Goal: Transaction & Acquisition: Purchase product/service

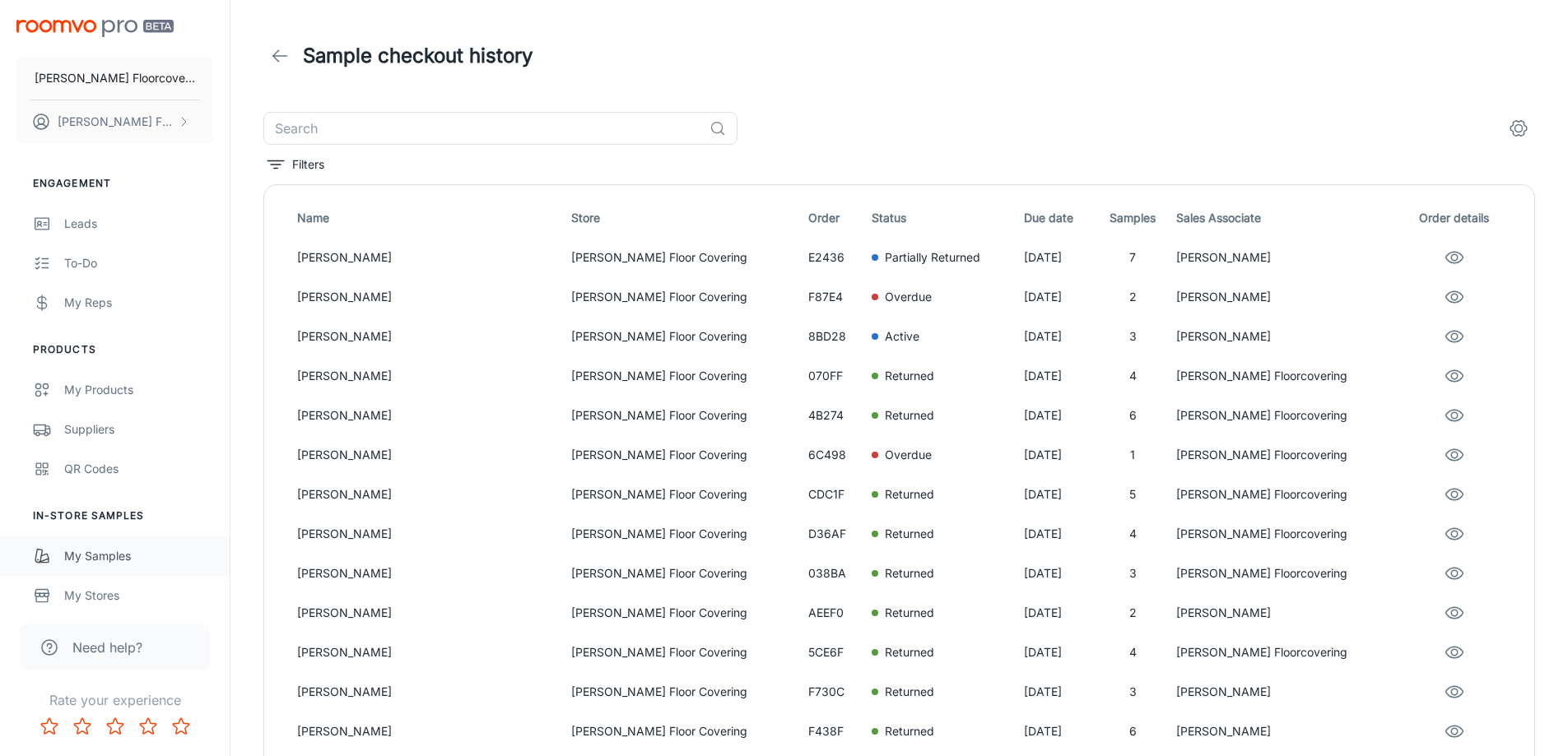
click at [111, 563] on div "My Samples" at bounding box center [138, 556] width 149 height 18
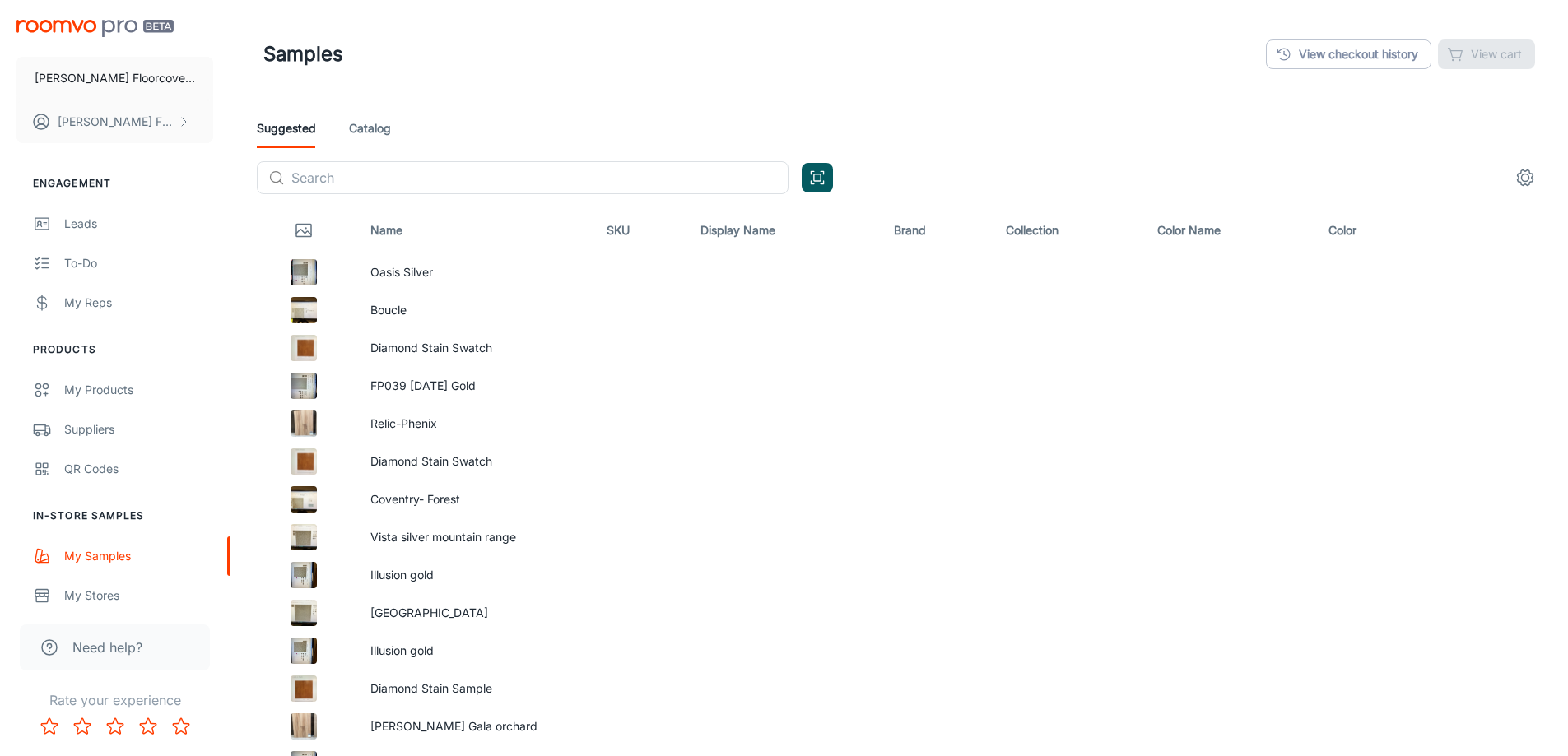
click at [390, 135] on link "Catalog" at bounding box center [369, 129] width 42 height 39
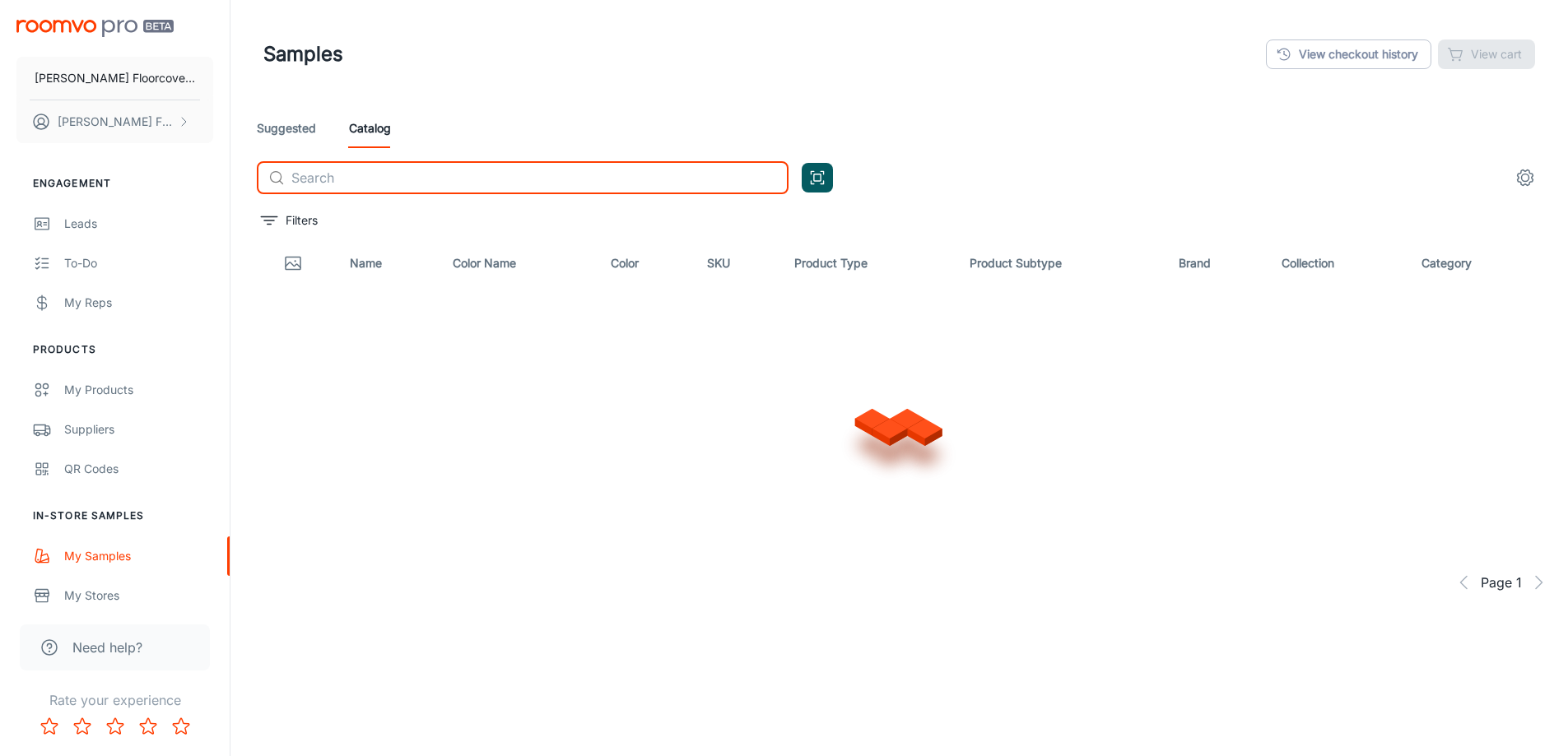
click at [399, 176] on input "text" at bounding box center [540, 177] width 497 height 33
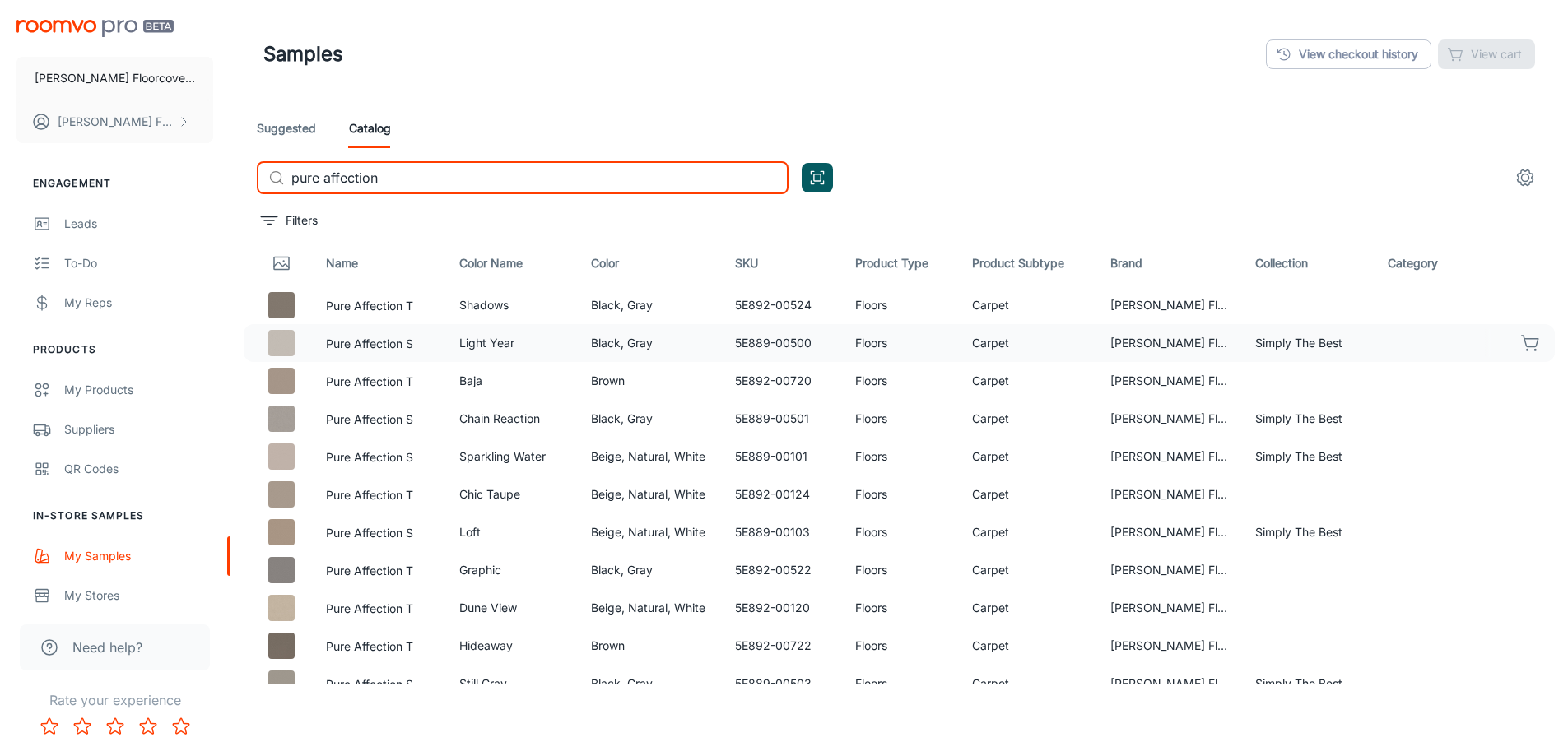
type input "pure affection"
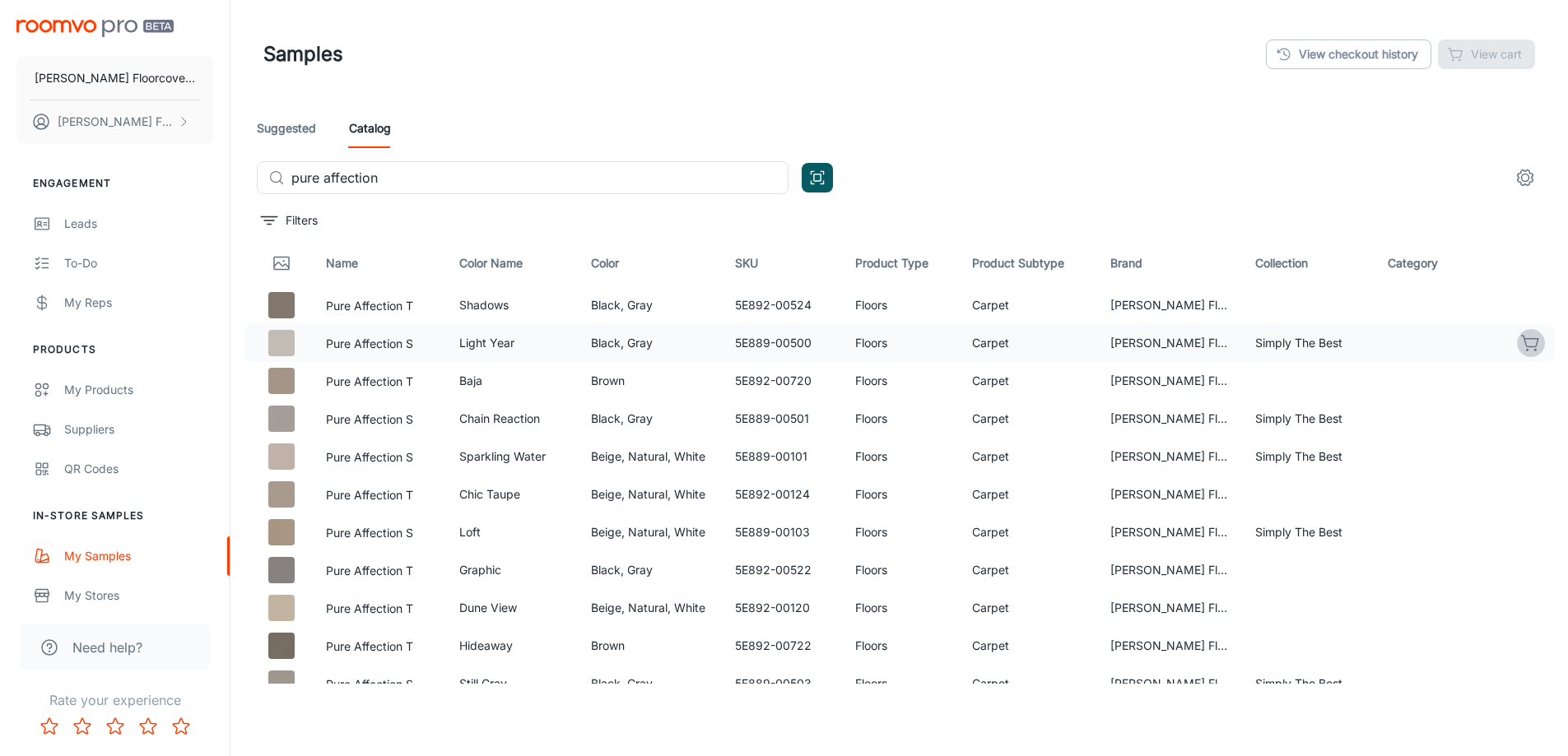
click at [1521, 344] on icon "button" at bounding box center [1530, 342] width 20 height 20
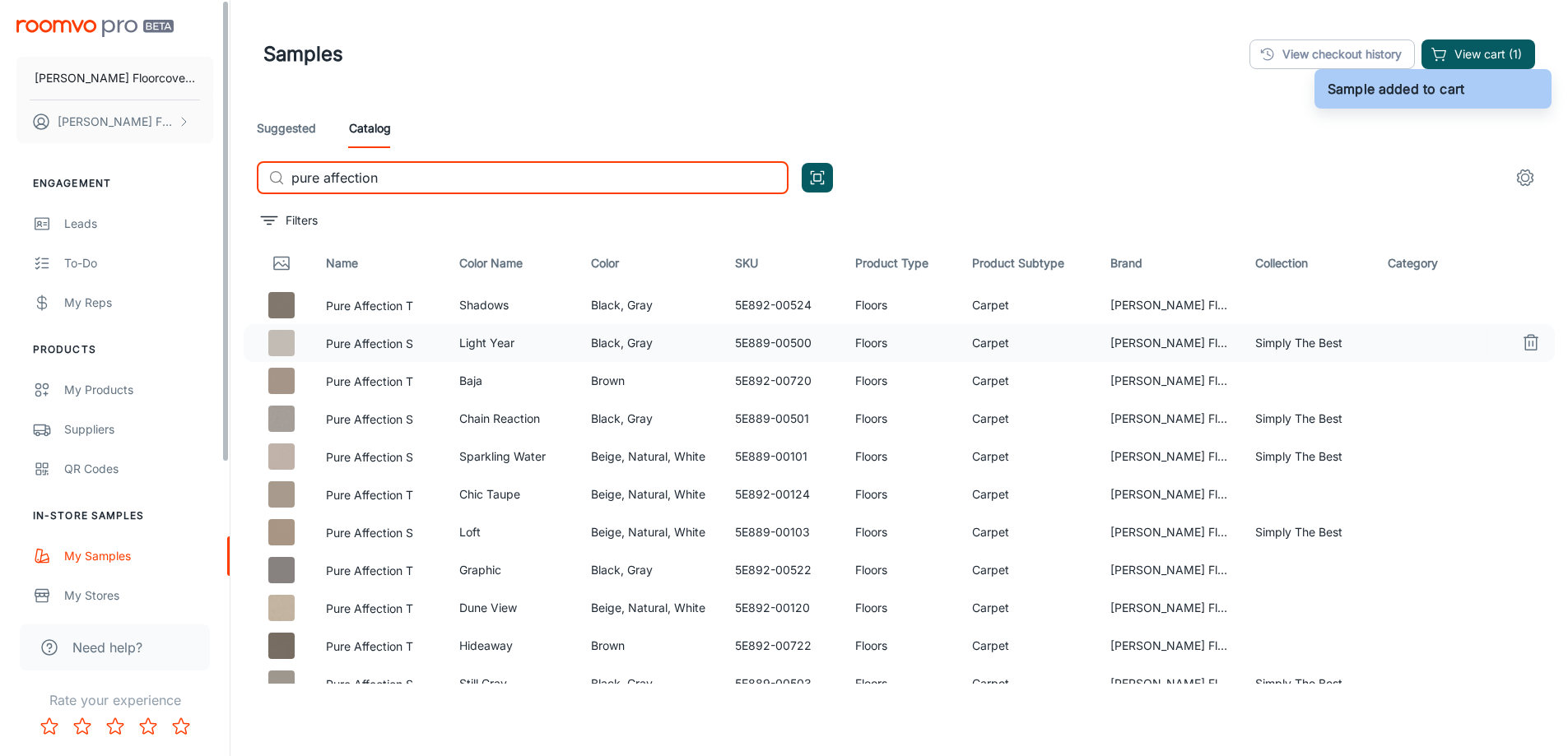
drag, startPoint x: 446, startPoint y: 184, endPoint x: 207, endPoint y: 186, distance: 239.0
click at [207, 186] on div "[PERSON_NAME] Floorcovering [PERSON_NAME] Floorcovering Engagement Leads To-do …" at bounding box center [784, 420] width 1568 height 840
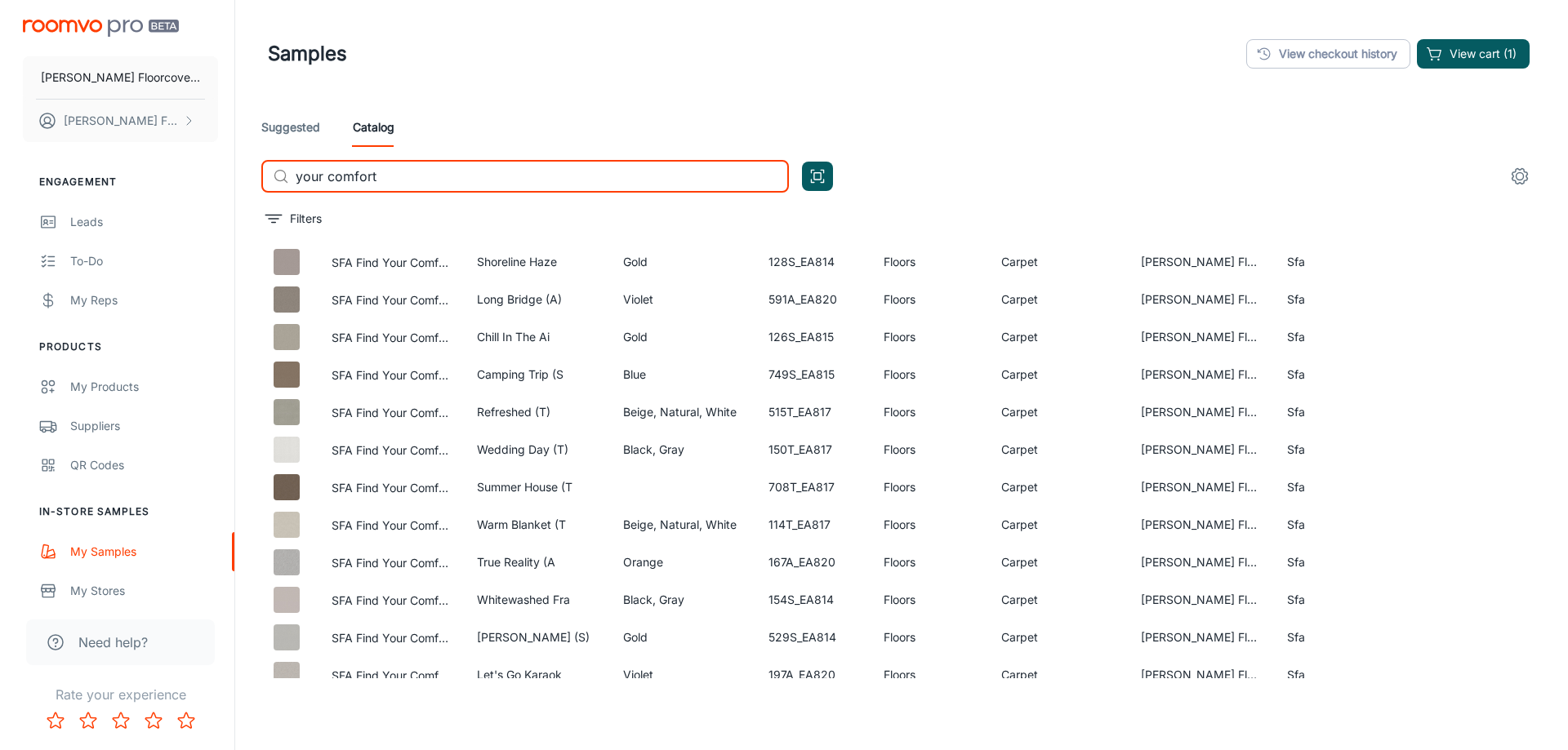
scroll to position [735, 0]
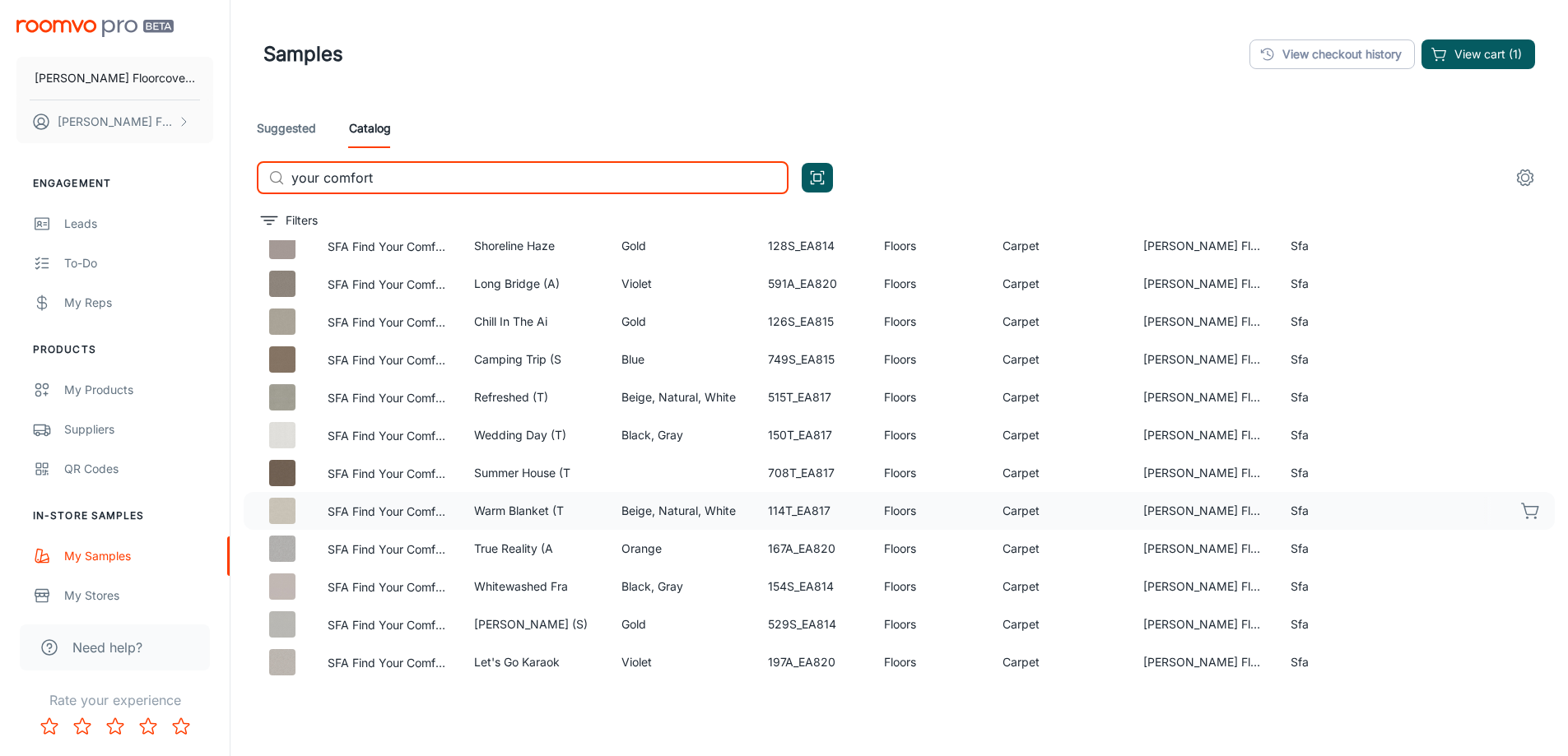
type input "your comfort"
click at [1521, 513] on icon "button" at bounding box center [1530, 510] width 20 height 20
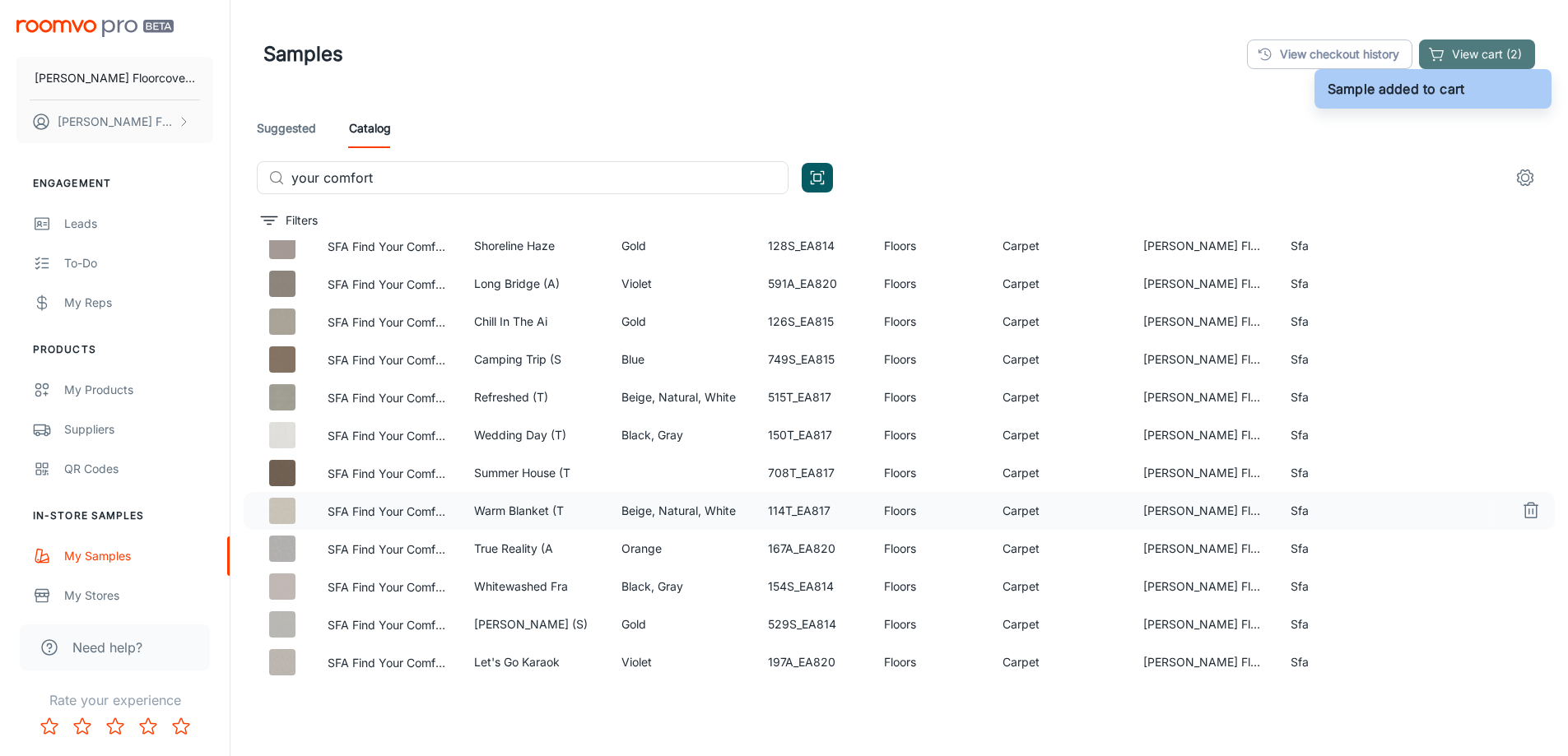
click at [1481, 57] on button "View cart (2)" at bounding box center [1477, 54] width 116 height 30
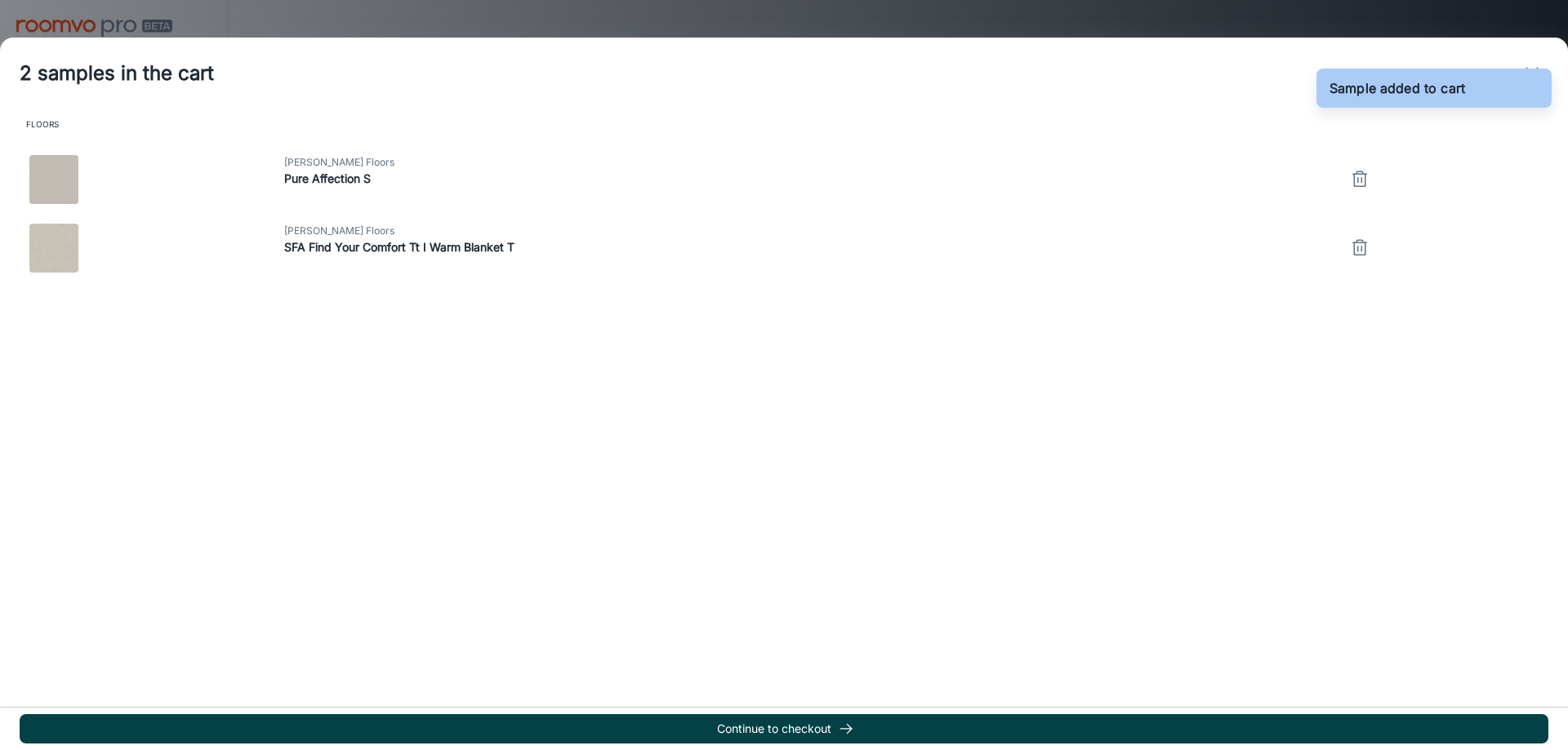
click at [827, 730] on button "Continue to checkout" at bounding box center [784, 730] width 1529 height 30
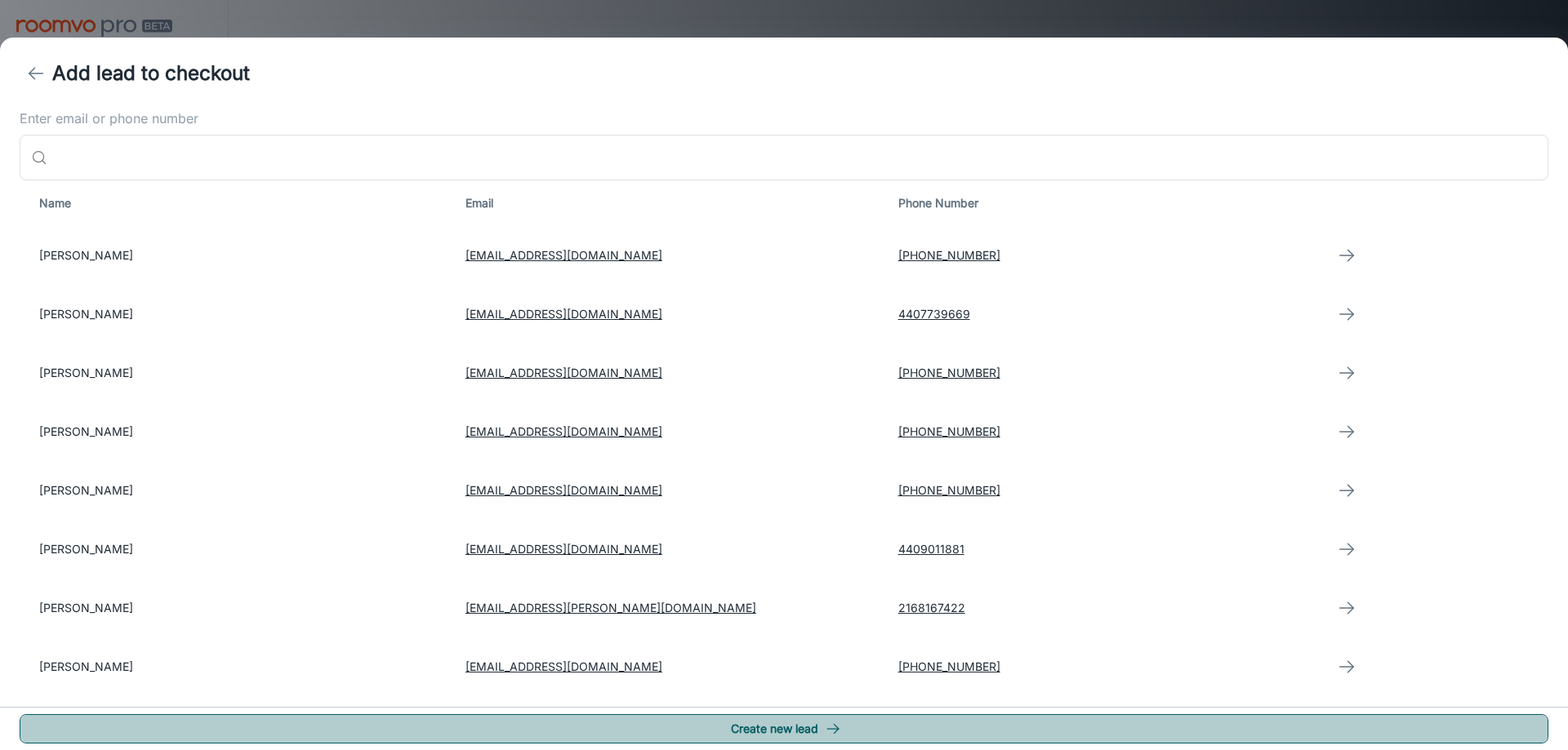
click at [1136, 723] on button "Create new lead" at bounding box center [784, 730] width 1529 height 30
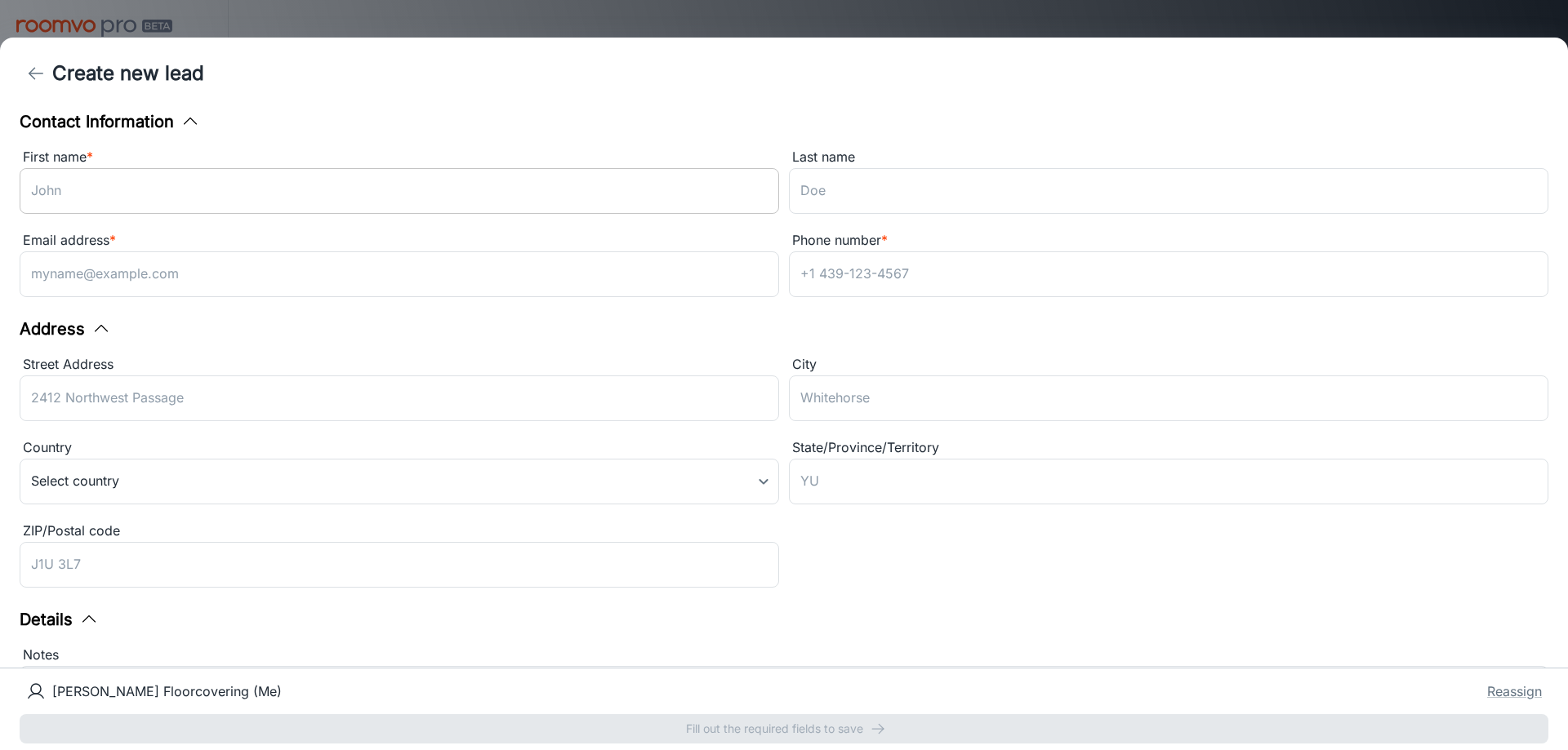
click at [217, 183] on input "First name *" at bounding box center [399, 191] width 759 height 46
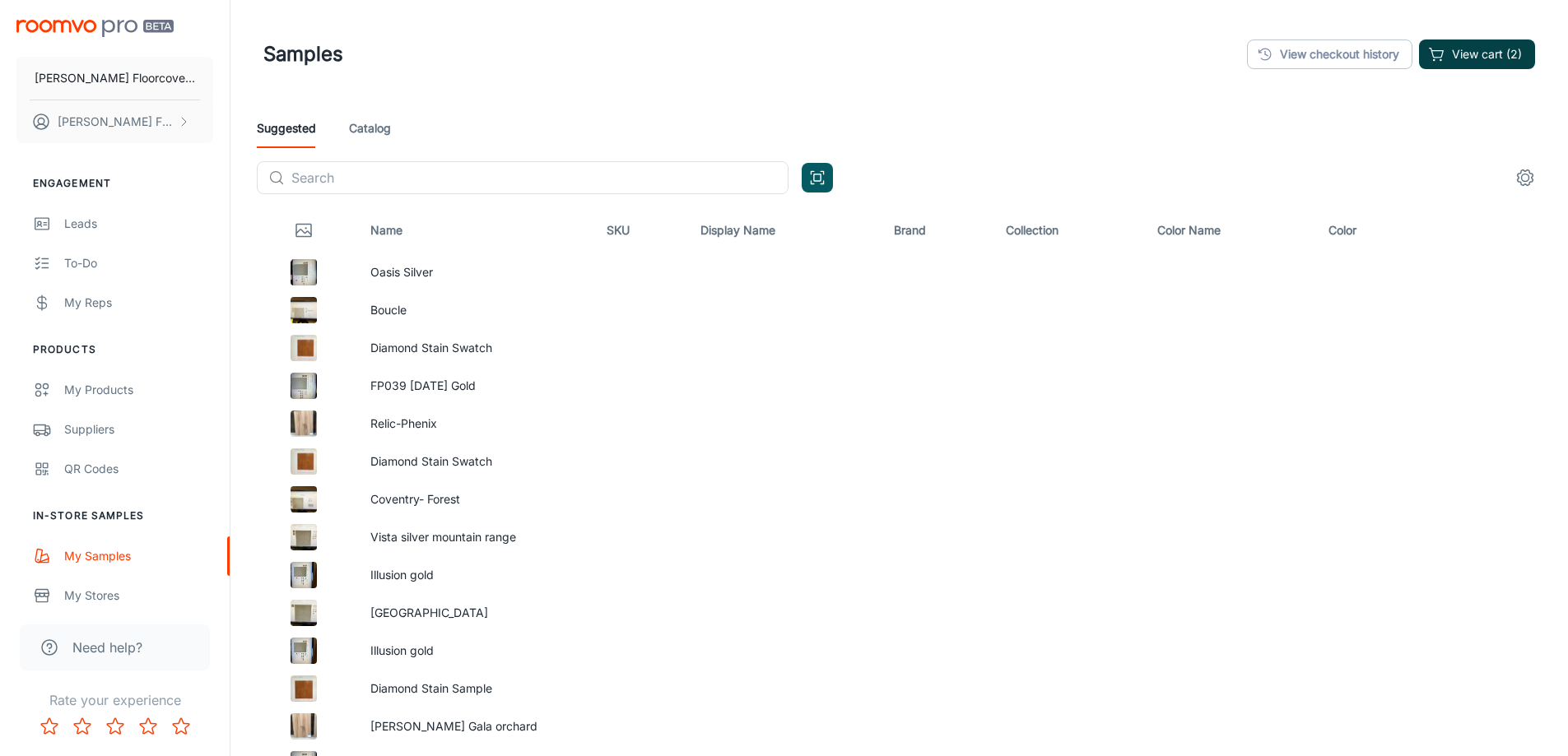
click at [1505, 58] on button "View cart (2)" at bounding box center [1477, 54] width 116 height 30
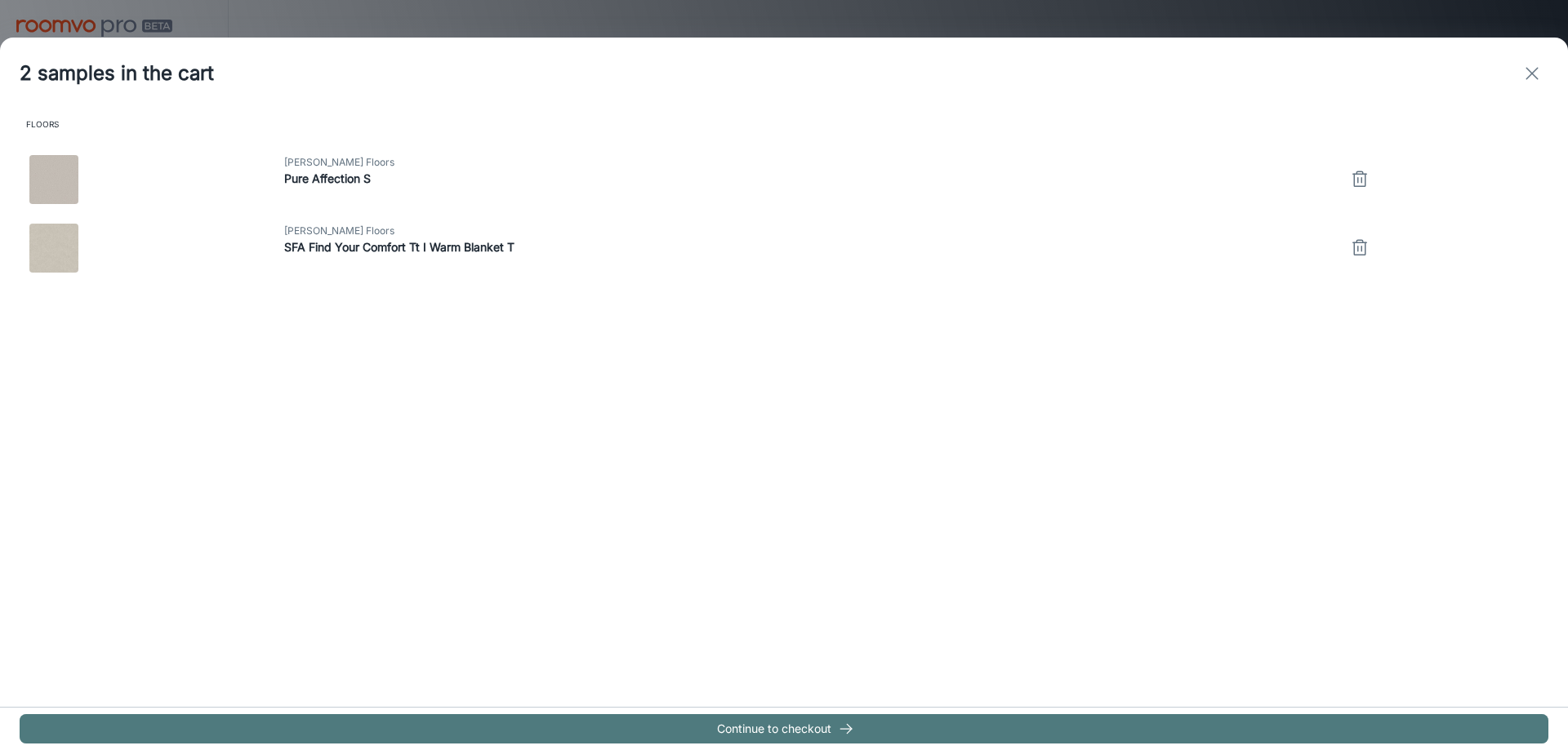
click at [896, 733] on button "Continue to checkout" at bounding box center [784, 730] width 1529 height 30
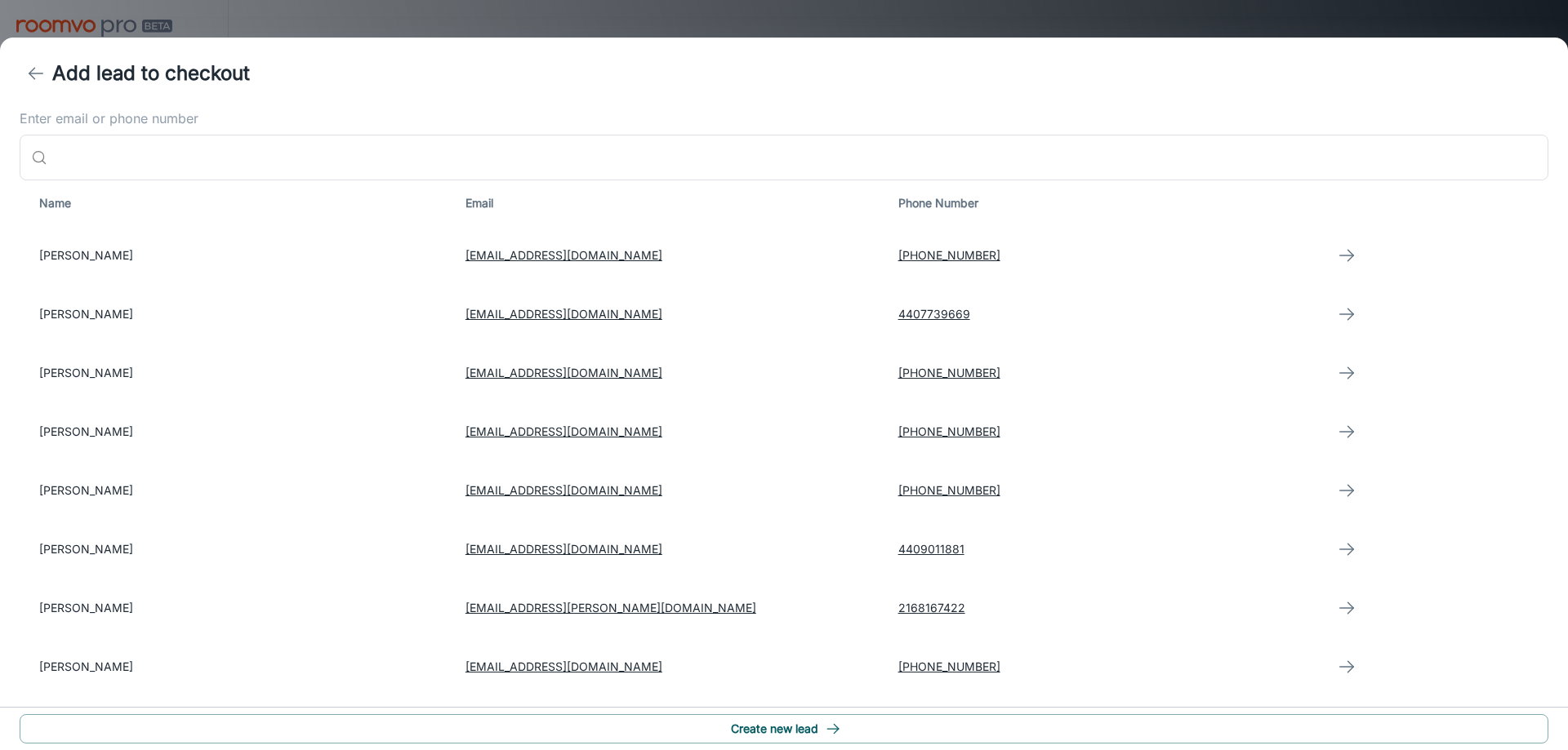
click at [896, 733] on button "Create new lead" at bounding box center [784, 730] width 1529 height 30
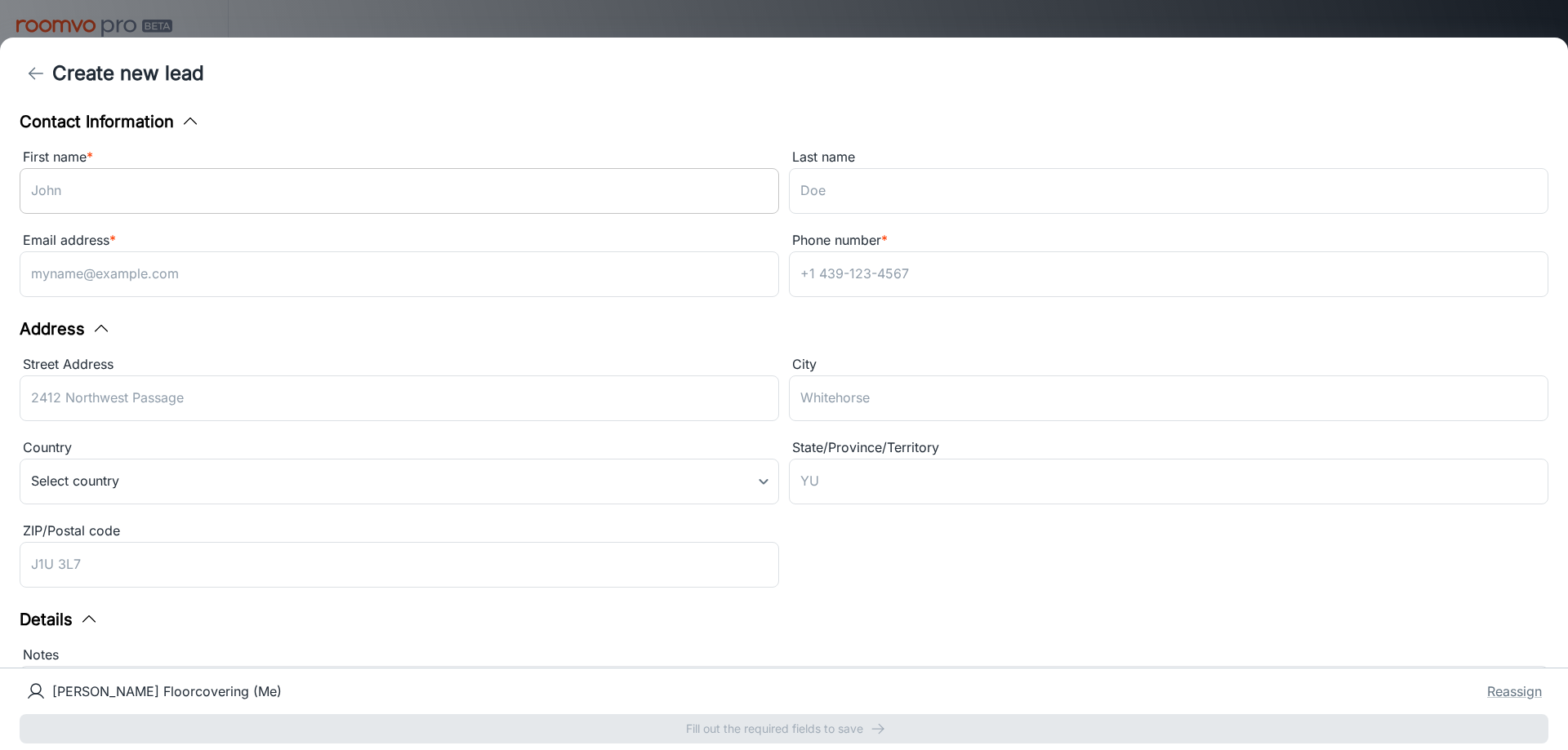
click at [149, 196] on input "First name *" at bounding box center [399, 191] width 759 height 46
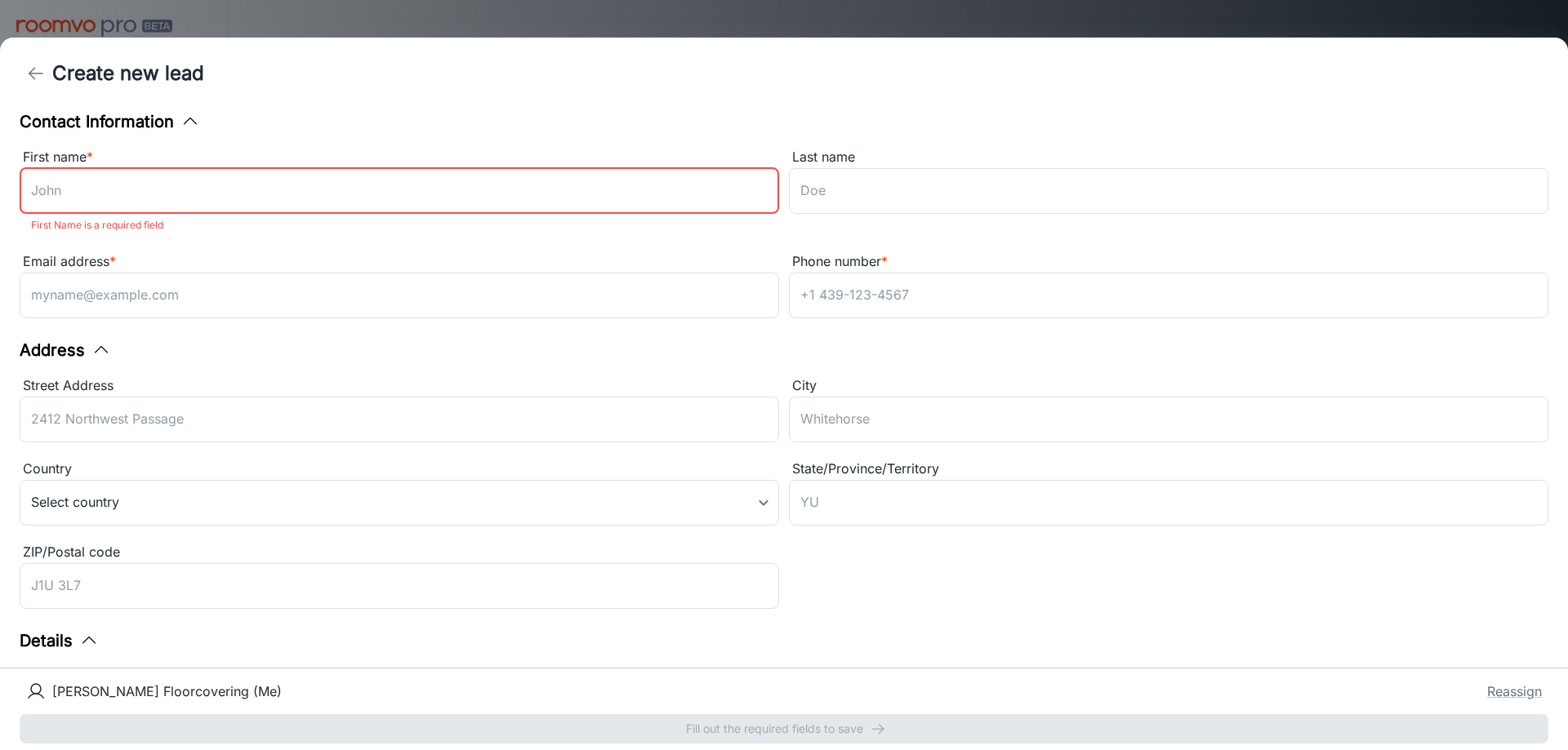
click at [124, 192] on input "First name *" at bounding box center [399, 191] width 759 height 46
type input "[PERSON_NAME]"
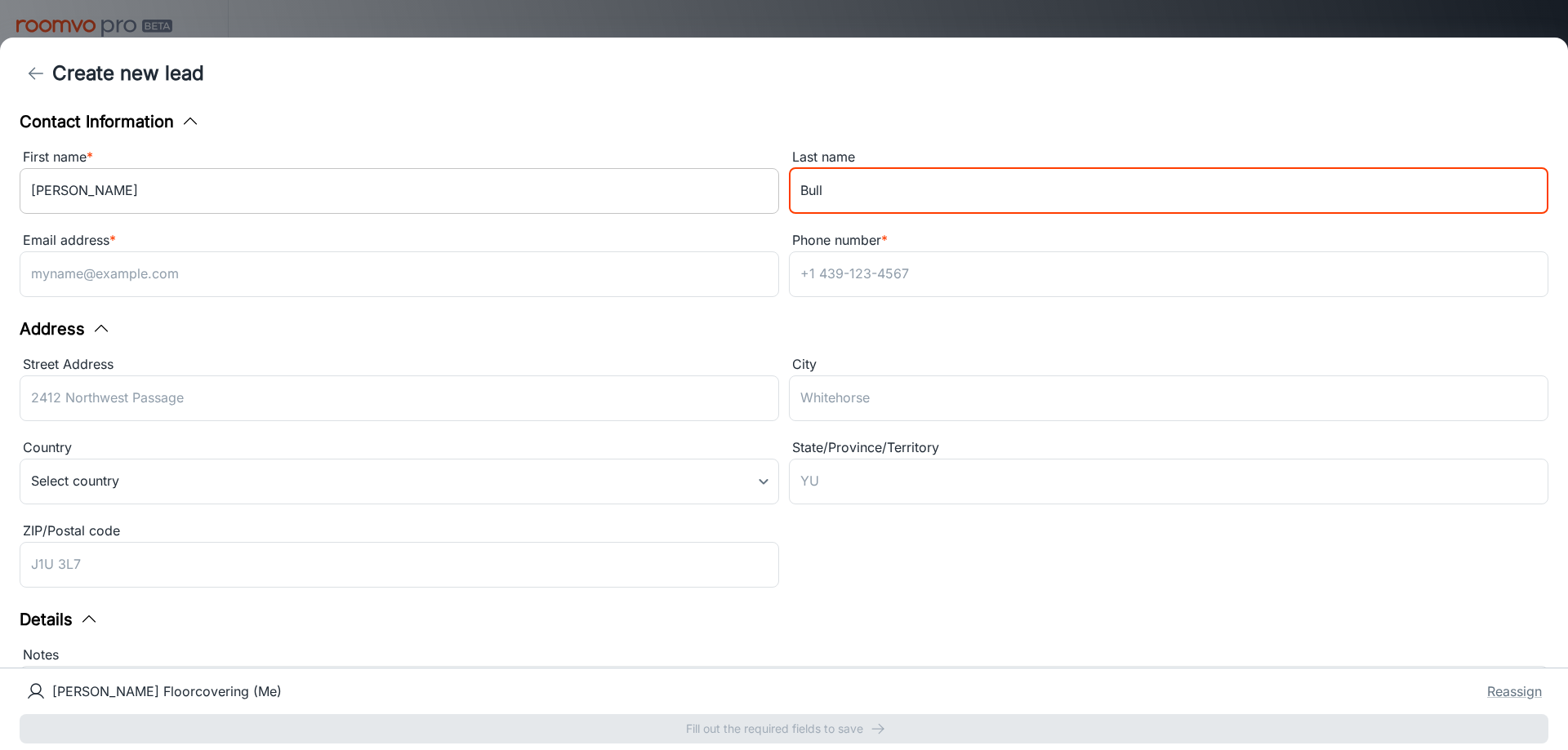
type input "Bull"
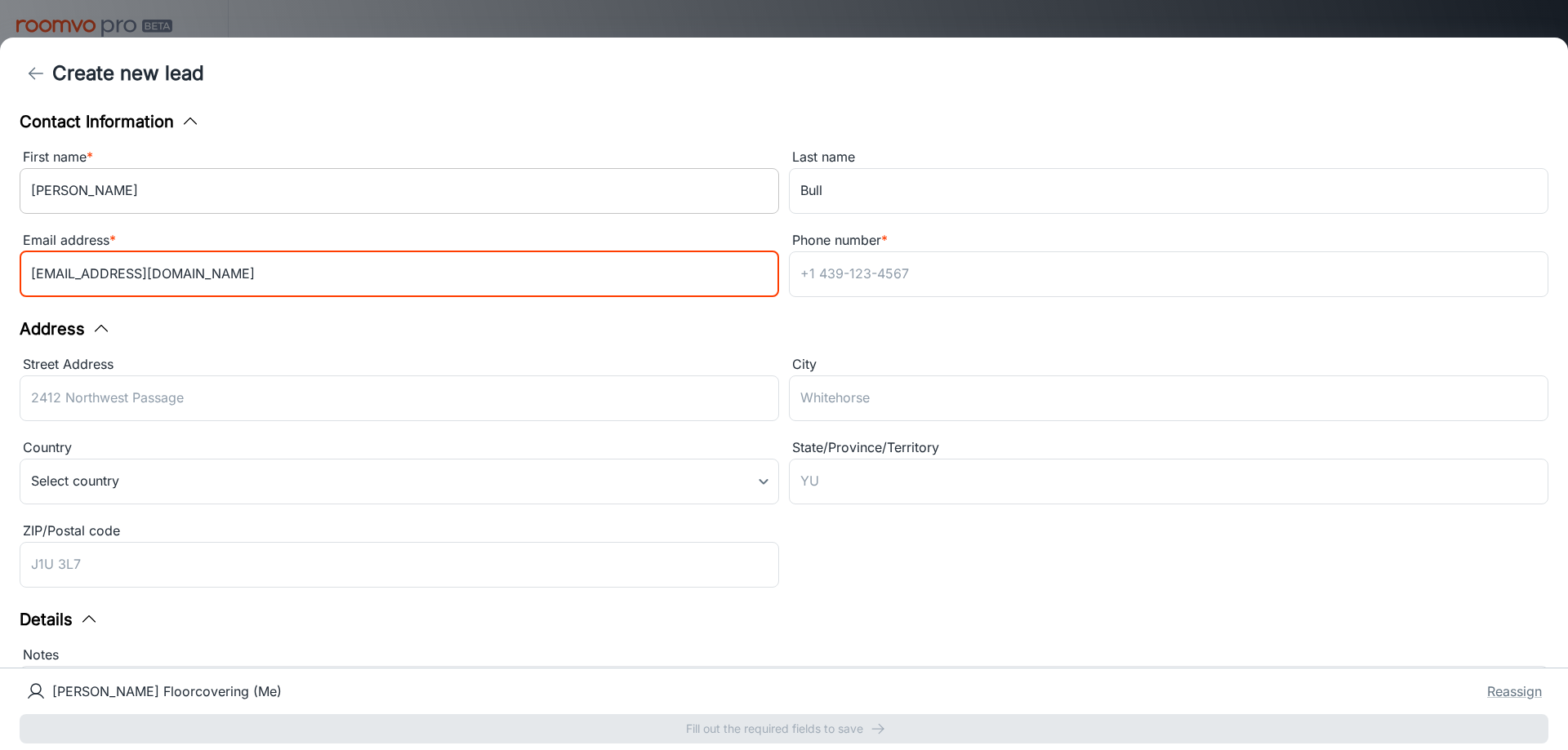
type input "[EMAIL_ADDRESS][DOMAIN_NAME]"
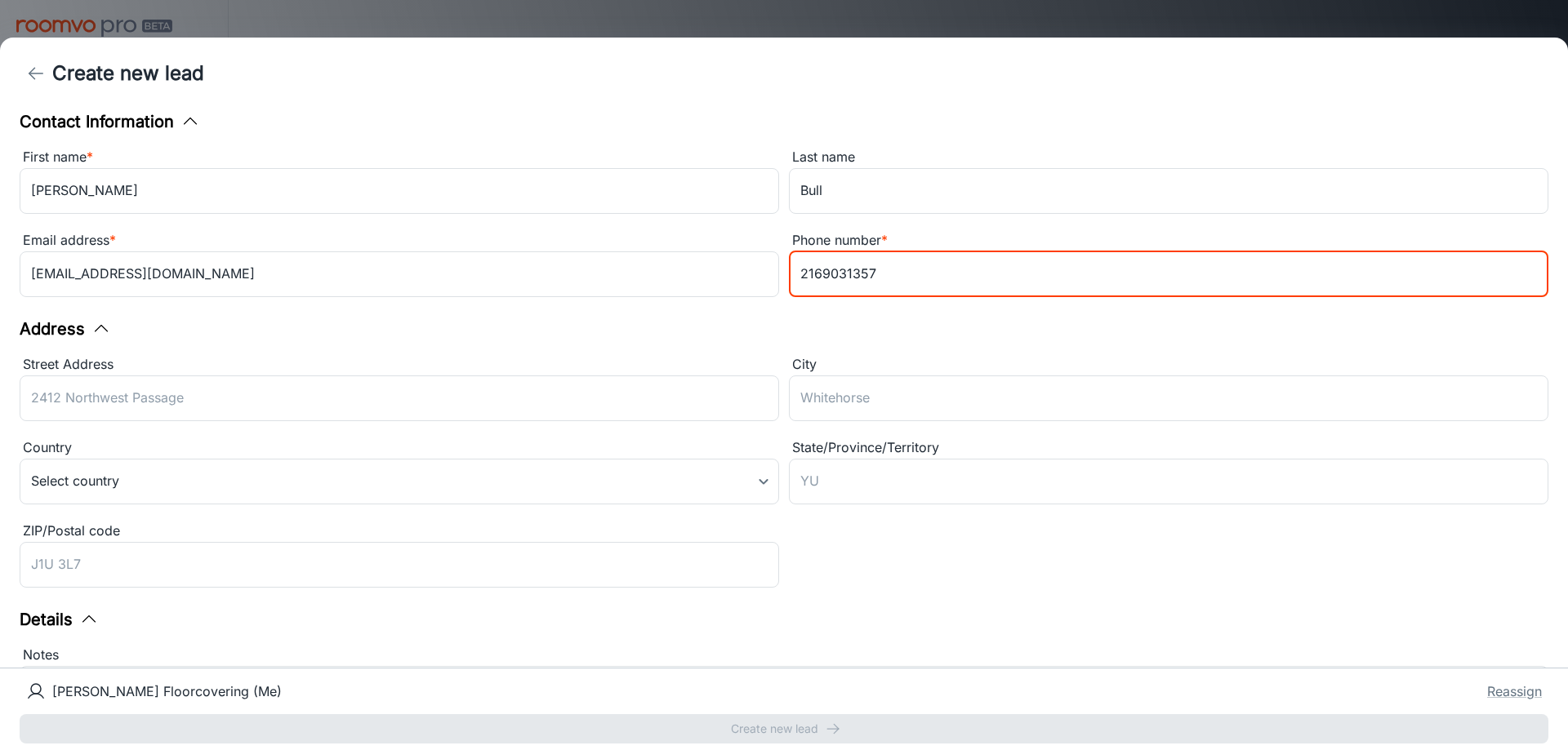
type input "2169031357"
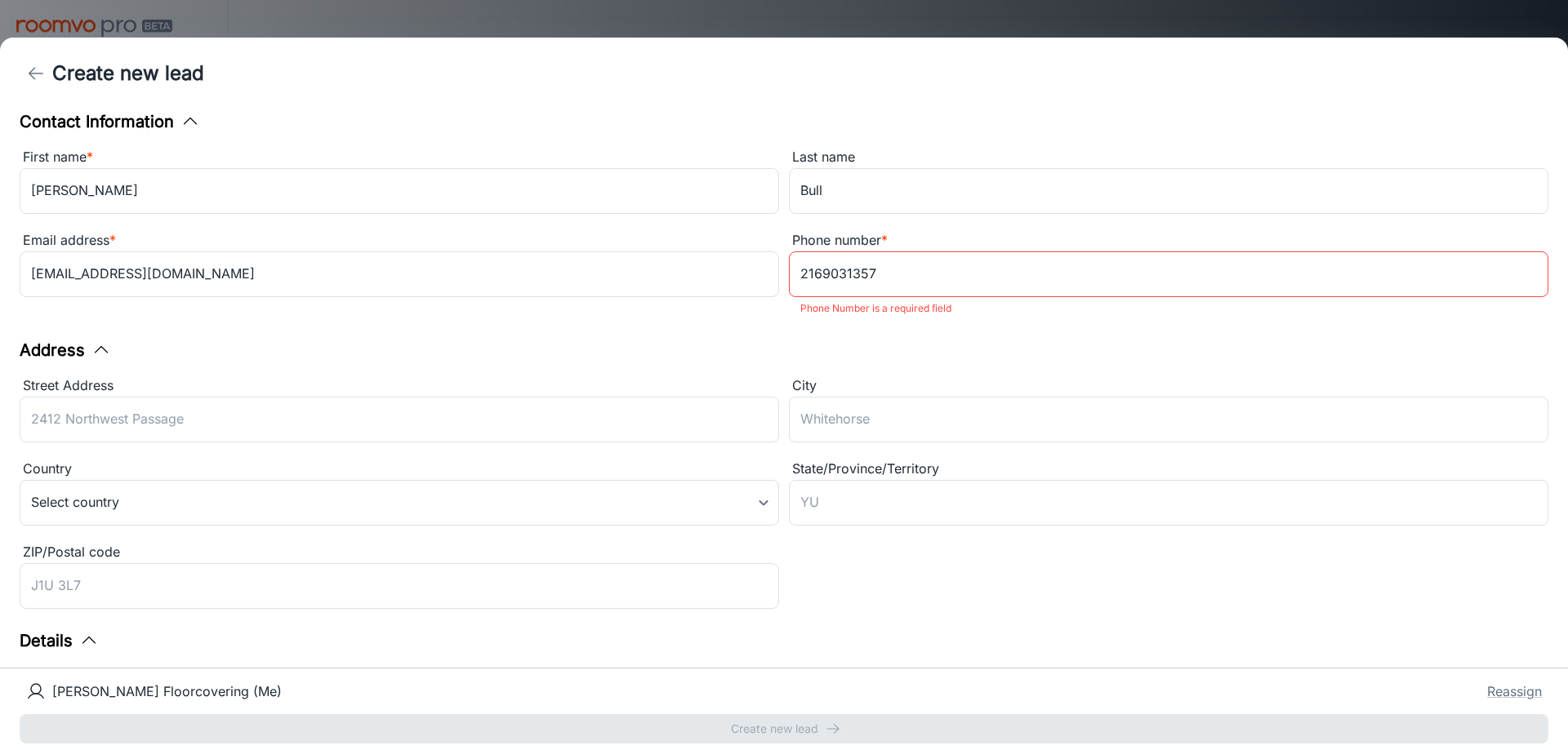
click at [852, 327] on div "Contact Information First name * [PERSON_NAME] ​ Last name Bull ​ Email address…" at bounding box center [784, 389] width 1568 height 558
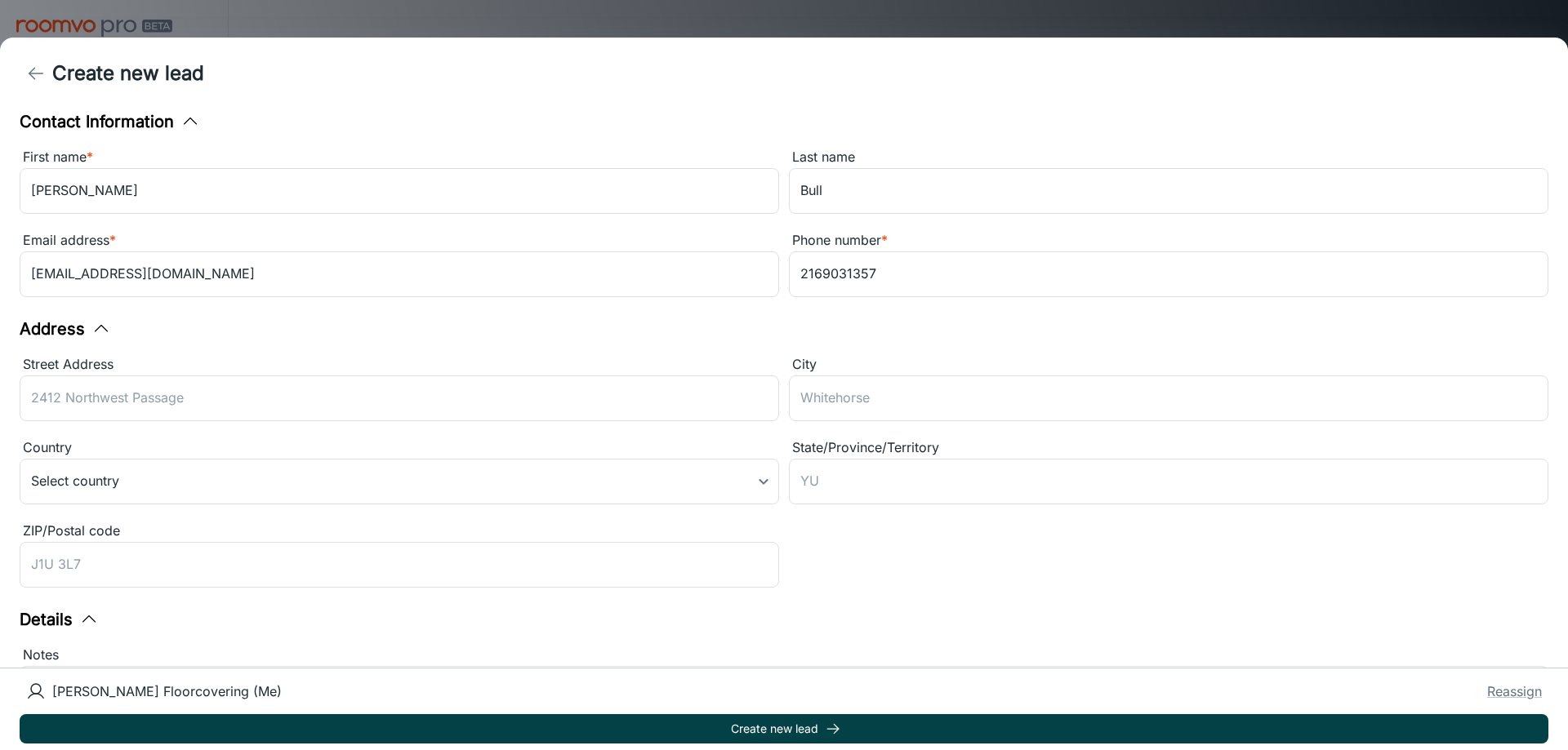
click at [810, 726] on button "Create new lead" at bounding box center [784, 730] width 1529 height 30
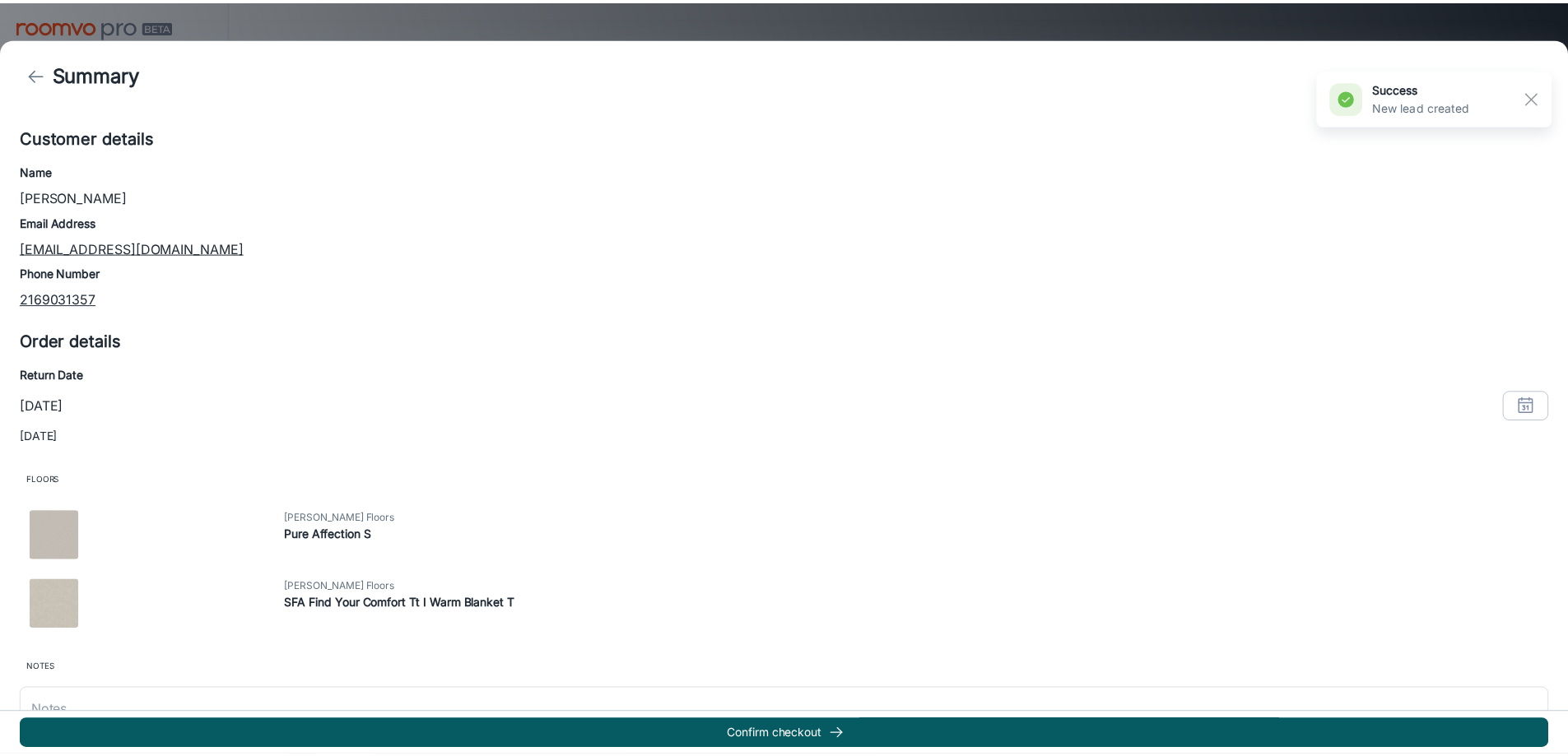
scroll to position [0, 0]
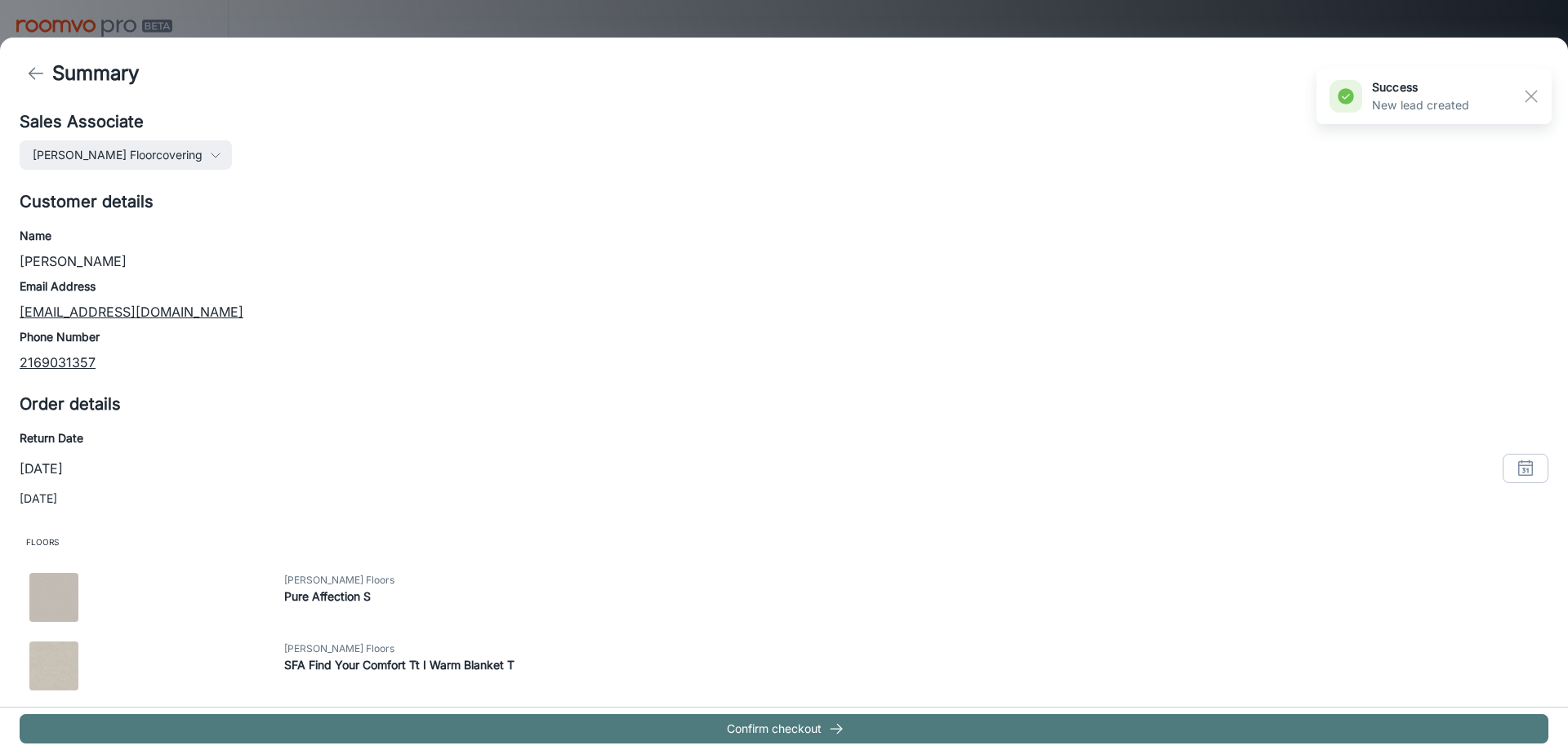
click at [771, 736] on button "Confirm checkout" at bounding box center [784, 730] width 1529 height 30
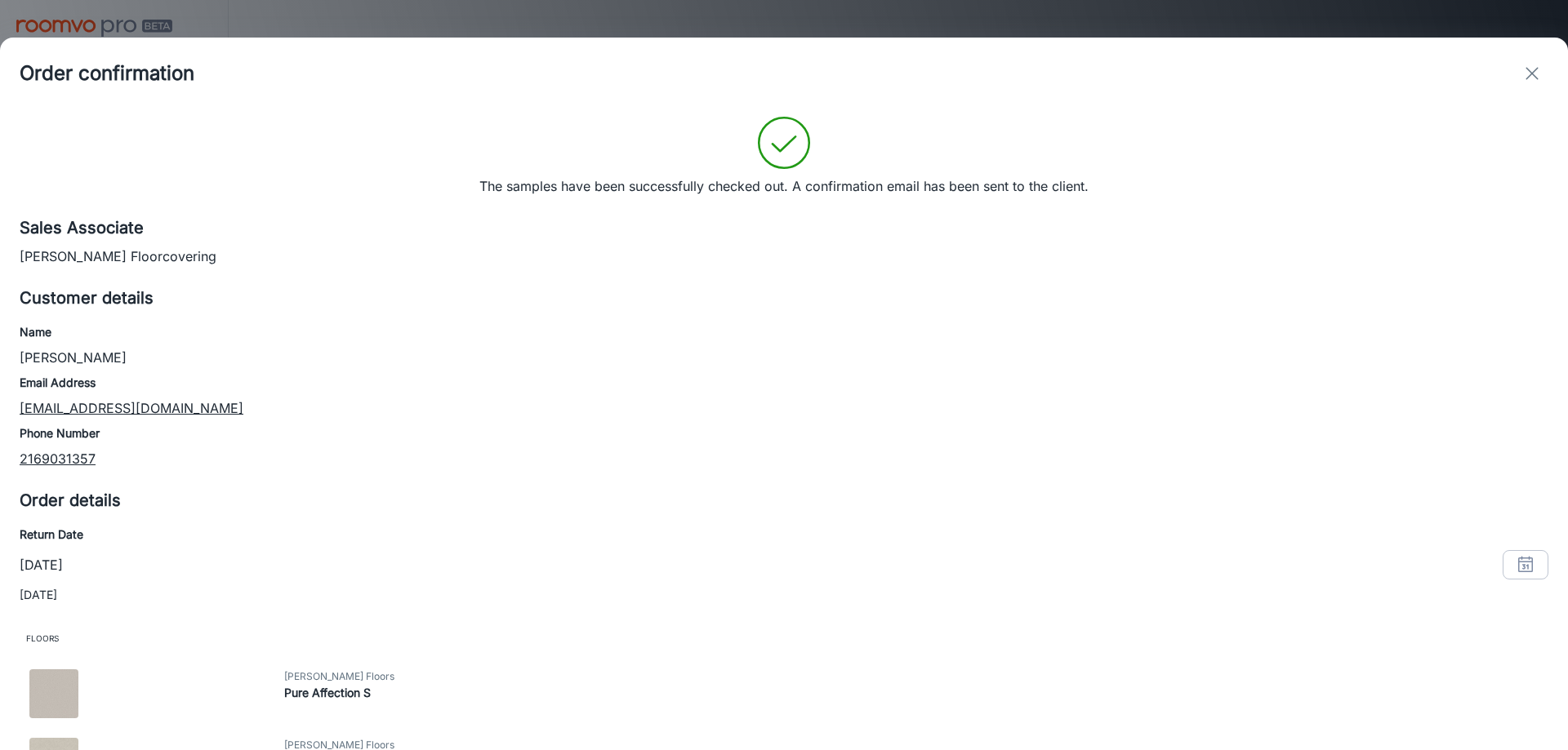
click at [1534, 76] on line "exit" at bounding box center [1532, 74] width 11 height 11
